Goal: Check status: Check status

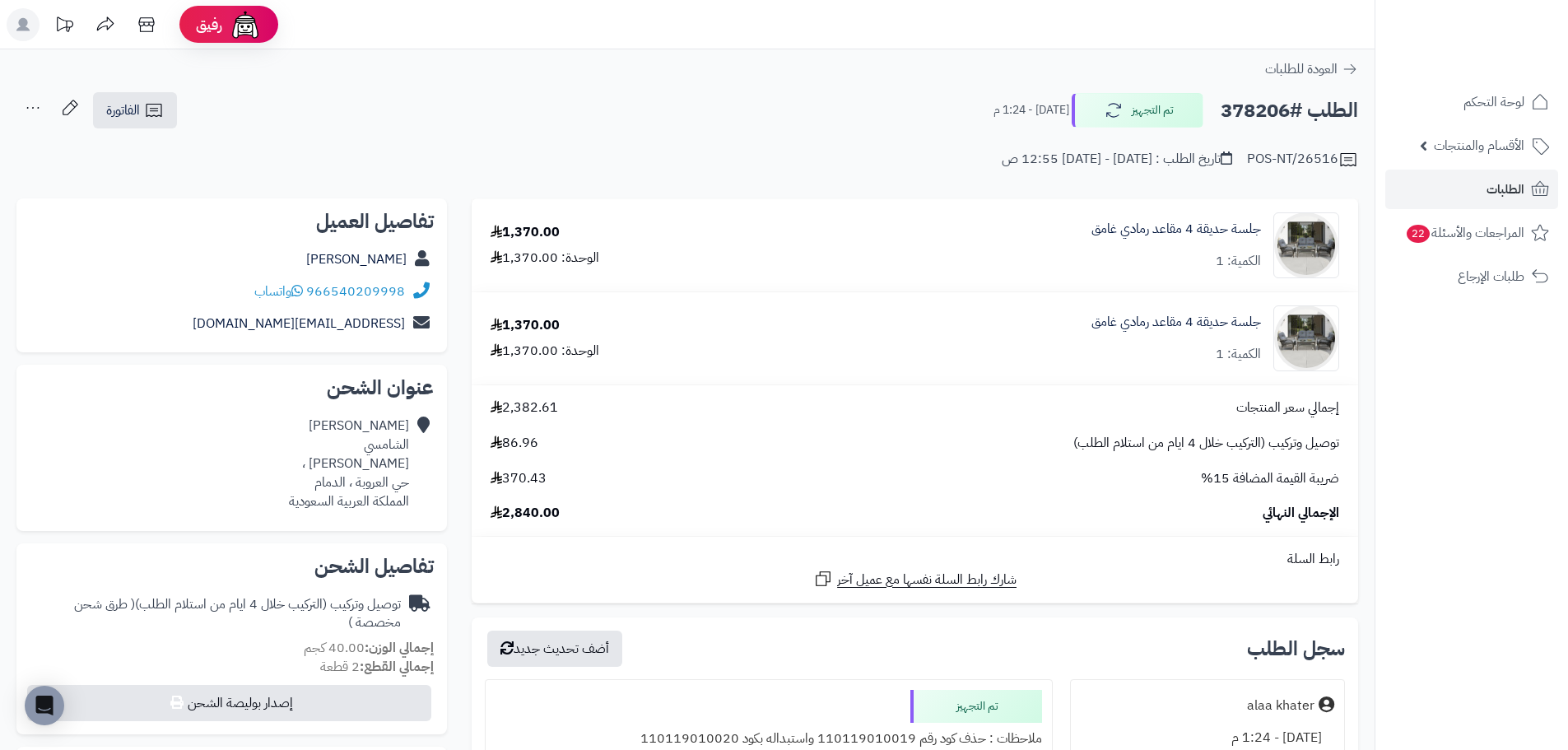
click at [1267, 114] on h2 "الطلب #378206" at bounding box center [1289, 110] width 138 height 34
copy h2 "378206"
click at [115, 113] on span "الفاتورة" at bounding box center [122, 111] width 34 height 20
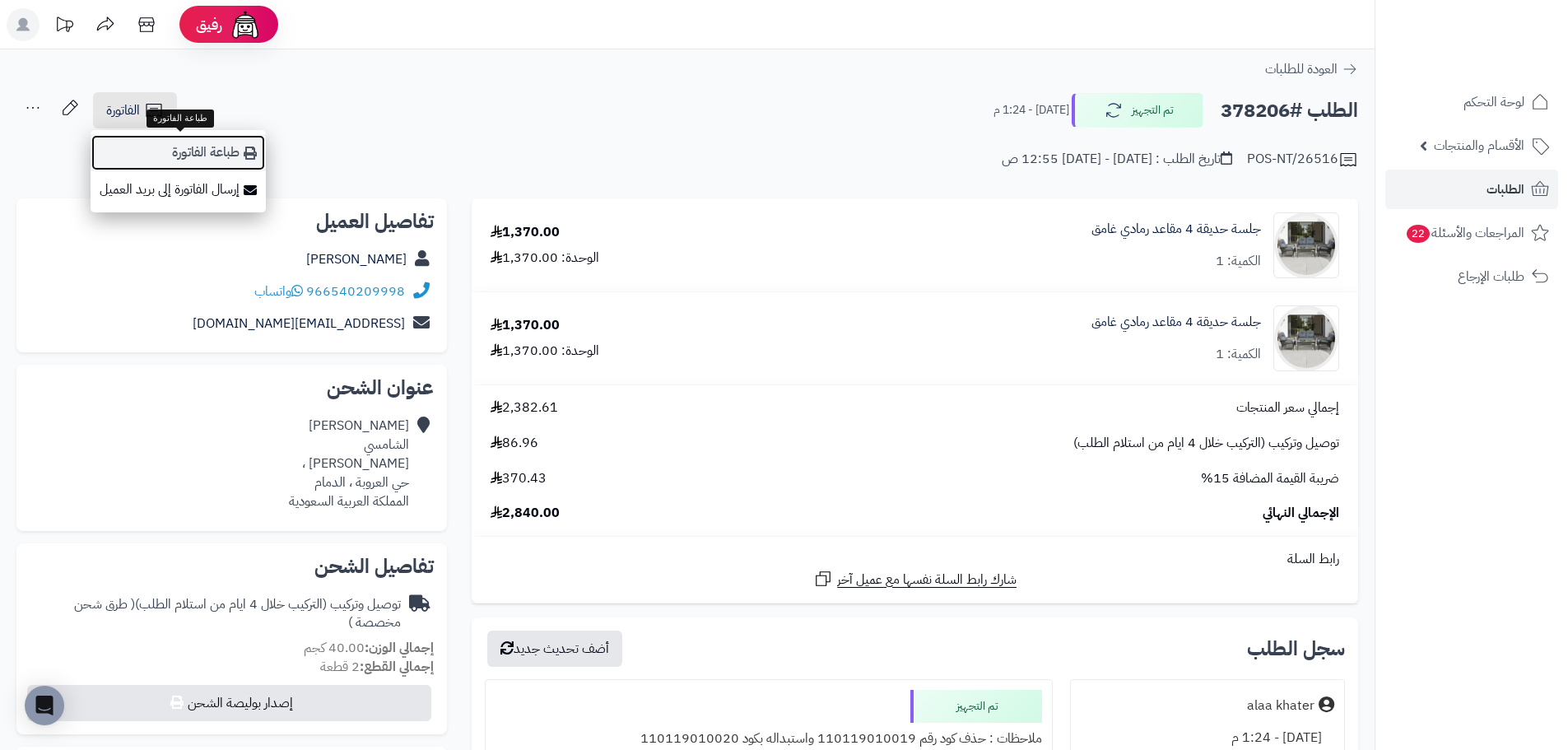
click at [202, 146] on link "طباعة الفاتورة" at bounding box center [178, 152] width 175 height 37
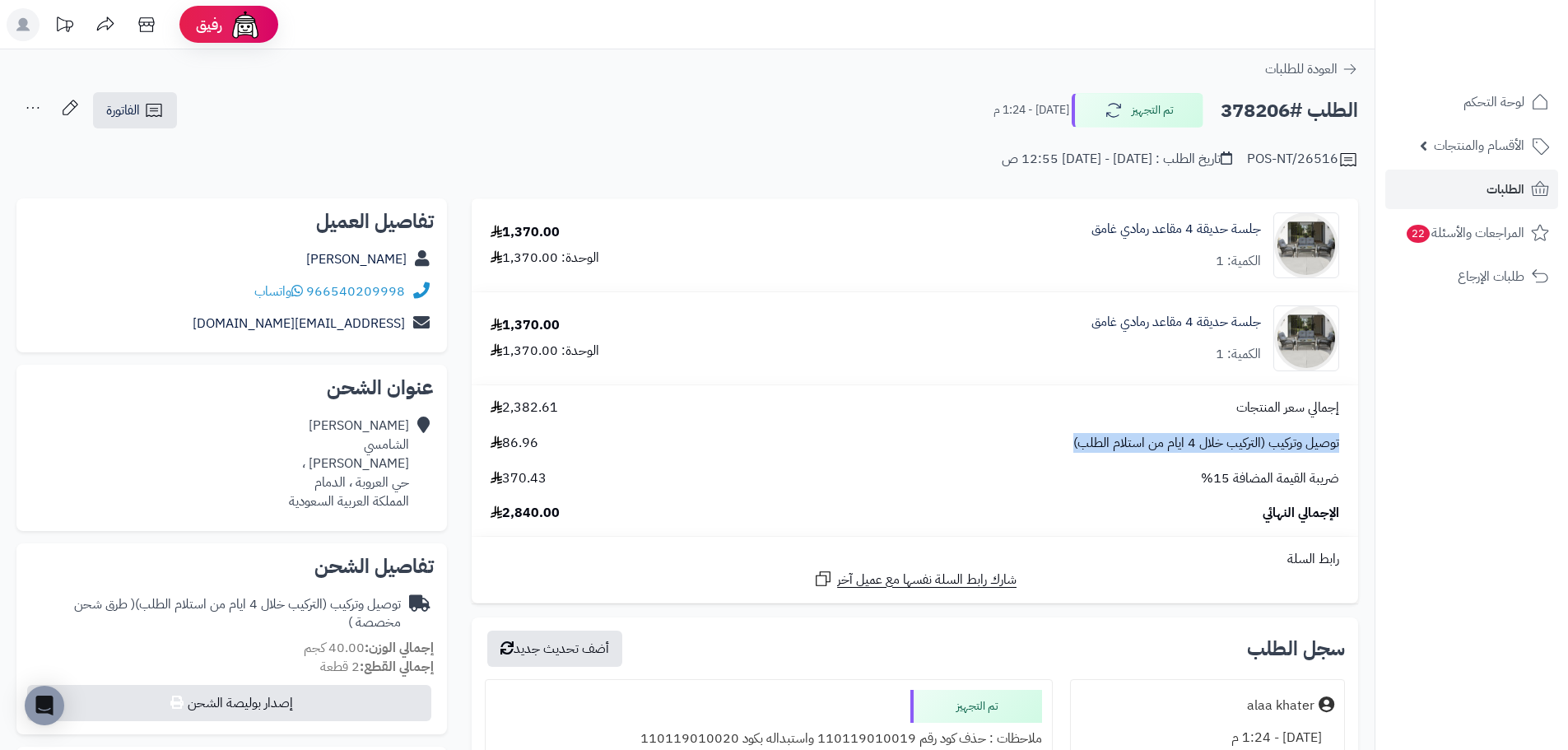
copy span "توصيل وتركيب (التركيب خلال 4 ايام من استلام الطلب)"
drag, startPoint x: 1058, startPoint y: 435, endPoint x: 1346, endPoint y: 443, distance: 288.1
click at [1346, 443] on div "توصيل وتركيب (التركيب خلال 4 ايام من استلام الطلب) 86.96" at bounding box center [915, 443] width 874 height 19
copy span "توصيل وتركيب (التركيب خلال 4 ايام من استلام الطلب)"
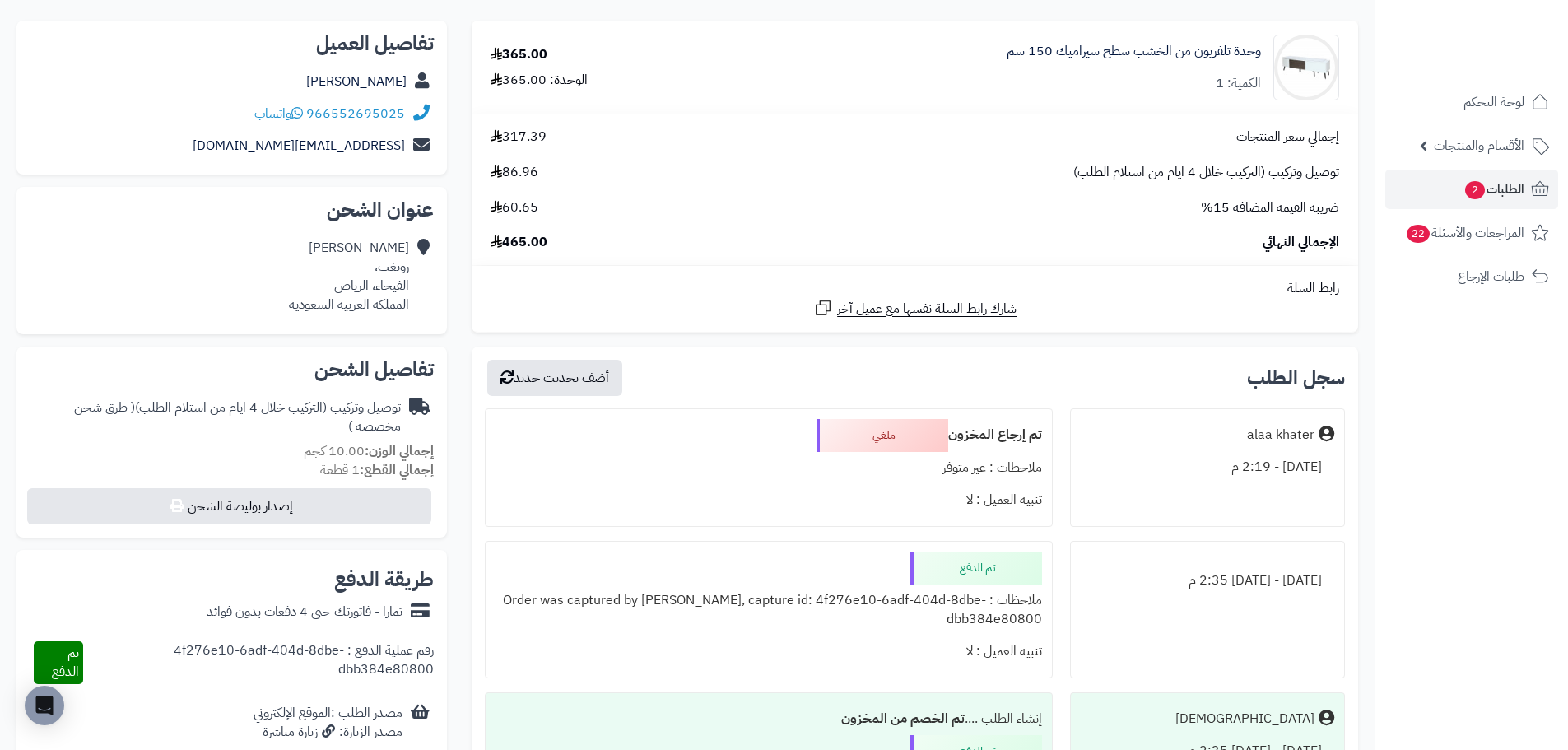
scroll to position [83, 0]
